Goal: Book appointment/travel/reservation

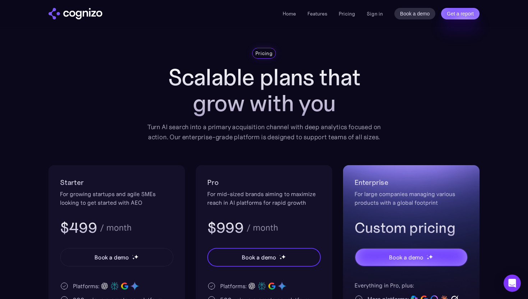
scroll to position [74, 0]
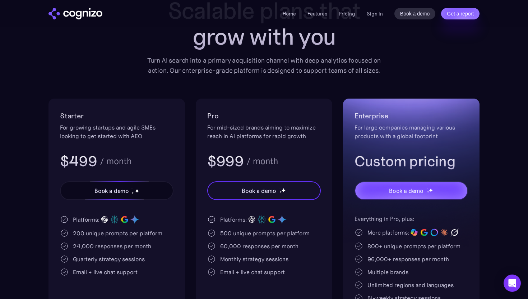
click at [124, 189] on div "Book a demo" at bounding box center [112, 190] width 35 height 9
